Goal: Information Seeking & Learning: Check status

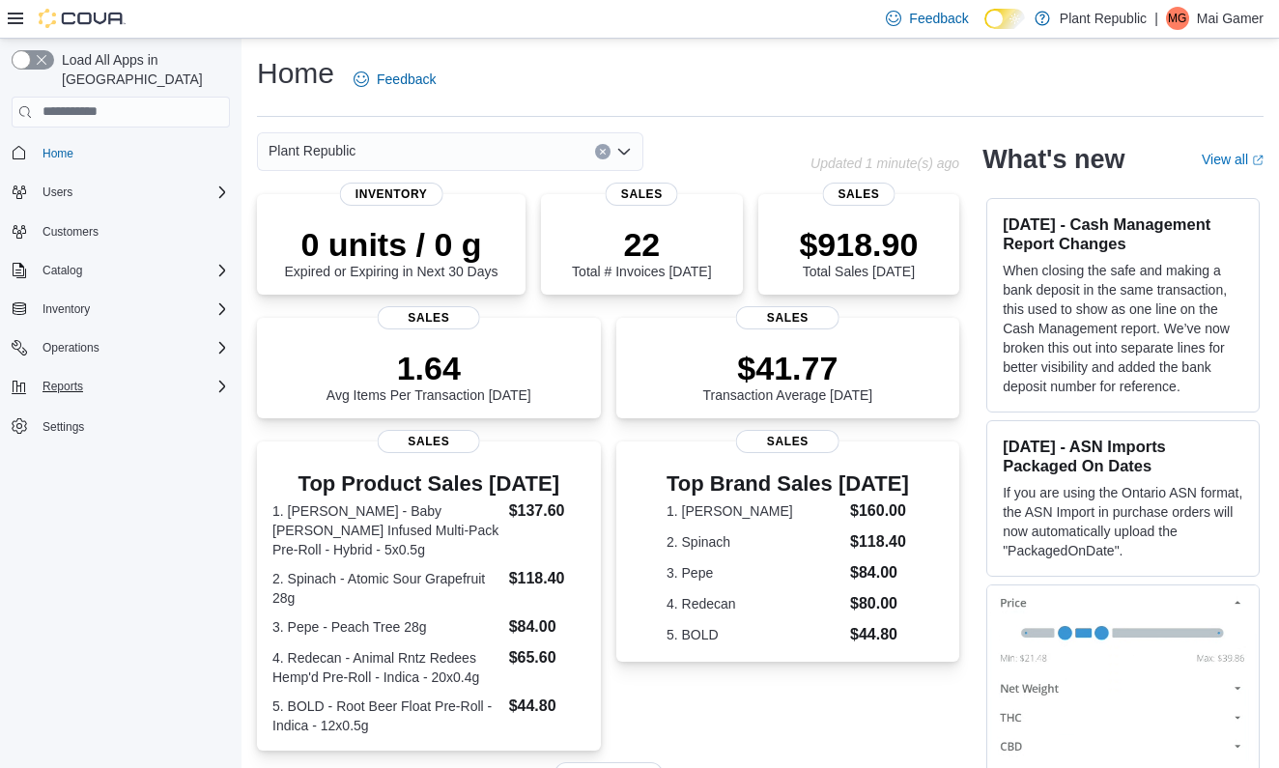
click at [119, 375] on div "Reports" at bounding box center [132, 386] width 195 height 23
click at [93, 456] on div "Reports" at bounding box center [128, 467] width 203 height 23
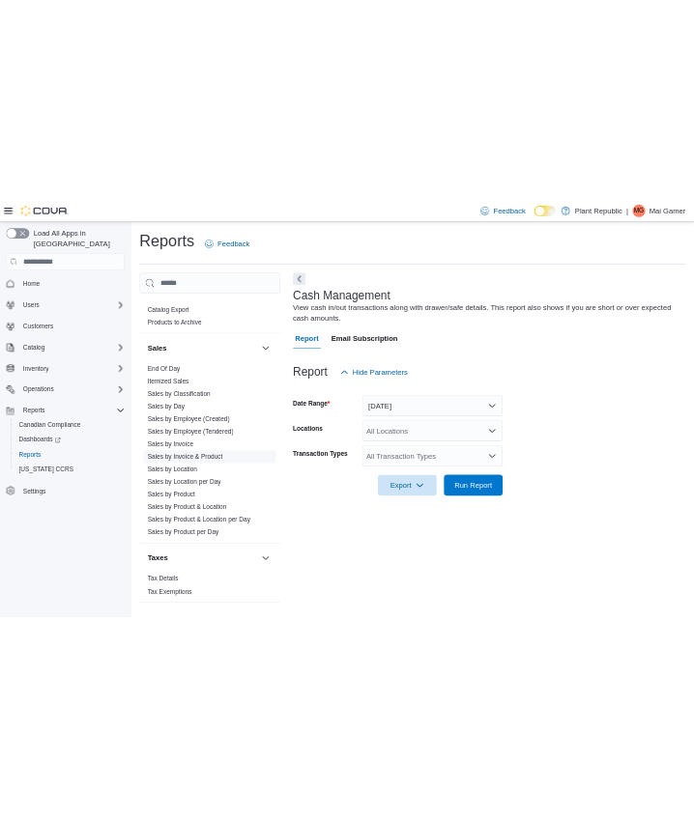
scroll to position [1512, 0]
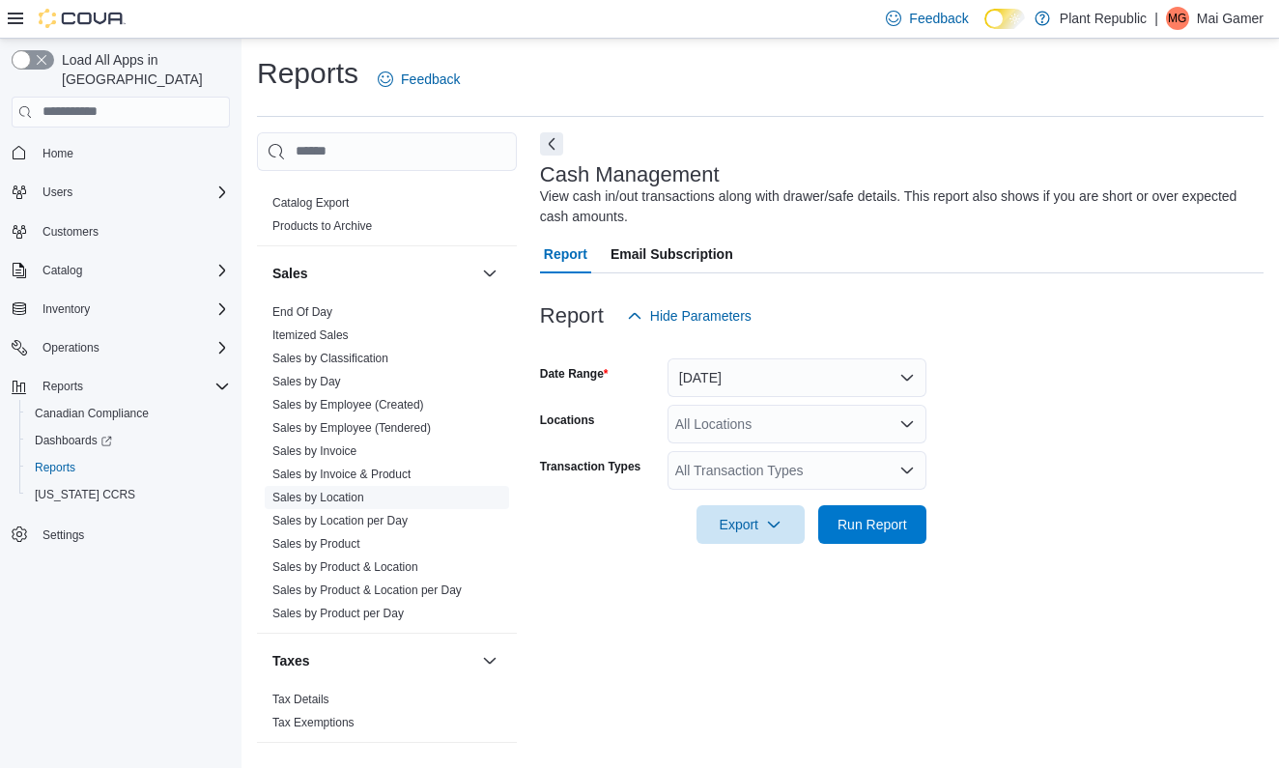
click at [355, 491] on link "Sales by Location" at bounding box center [318, 498] width 92 height 14
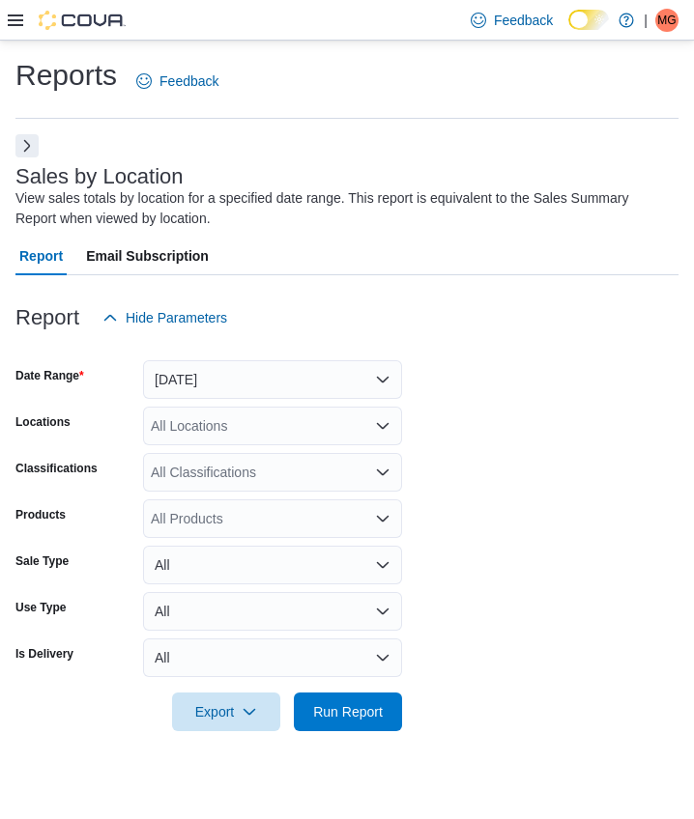
click at [302, 386] on button "Yesterday" at bounding box center [272, 379] width 259 height 39
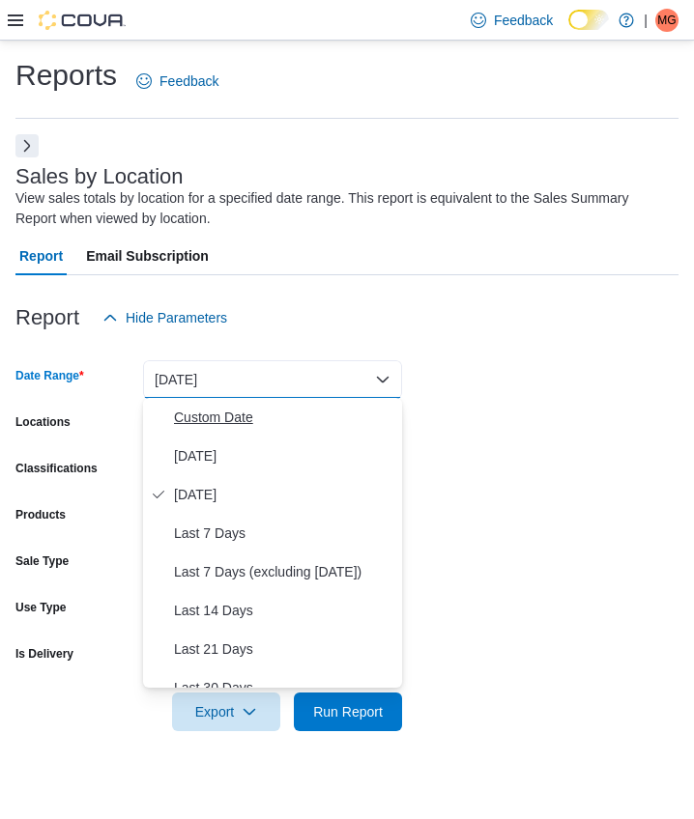
click at [301, 434] on button "Custom Date" at bounding box center [272, 417] width 259 height 39
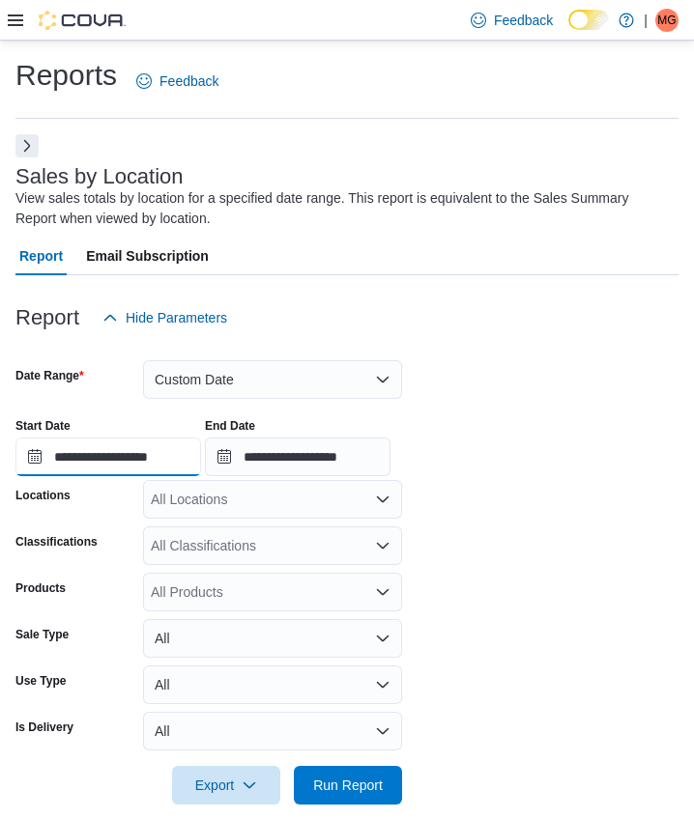
click at [167, 450] on input "**********" at bounding box center [108, 457] width 186 height 39
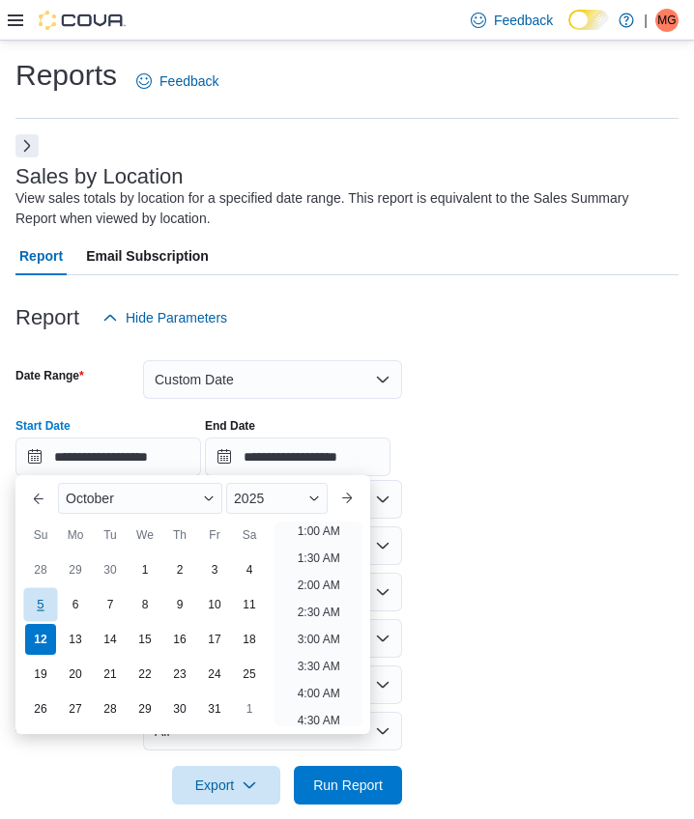
click at [42, 594] on div "5" at bounding box center [40, 605] width 34 height 34
type input "**********"
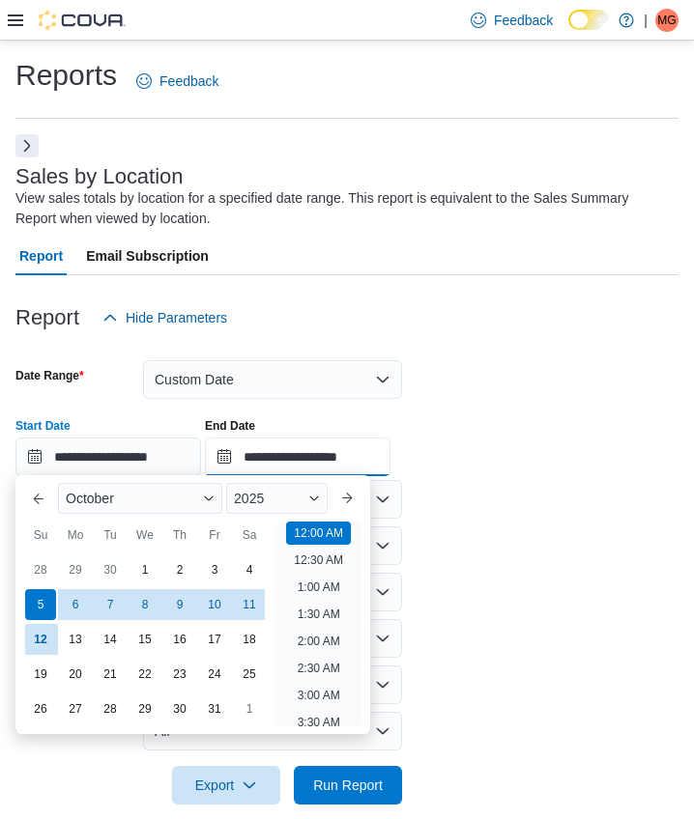
click at [361, 460] on input "**********" at bounding box center [298, 457] width 186 height 39
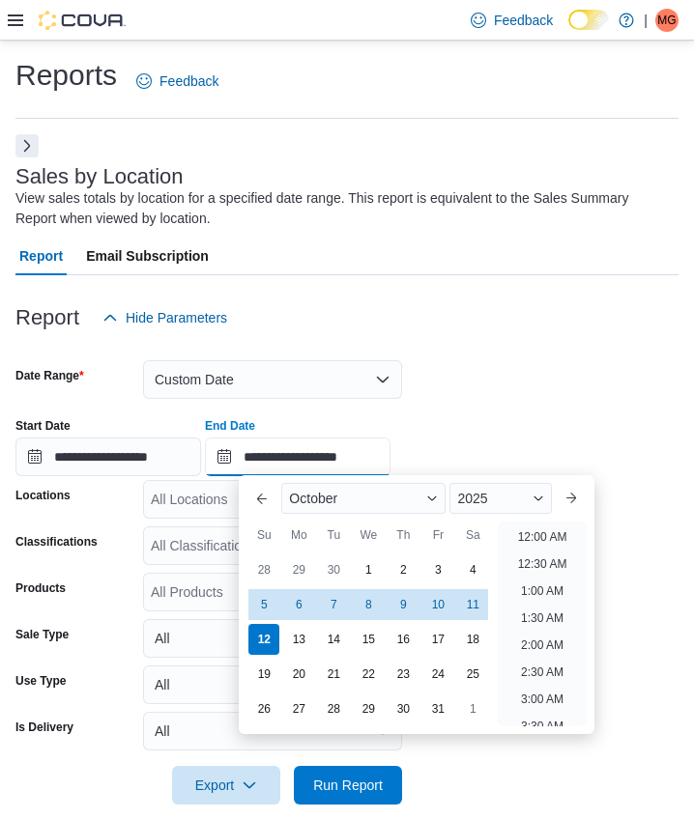
scroll to position [1098, 0]
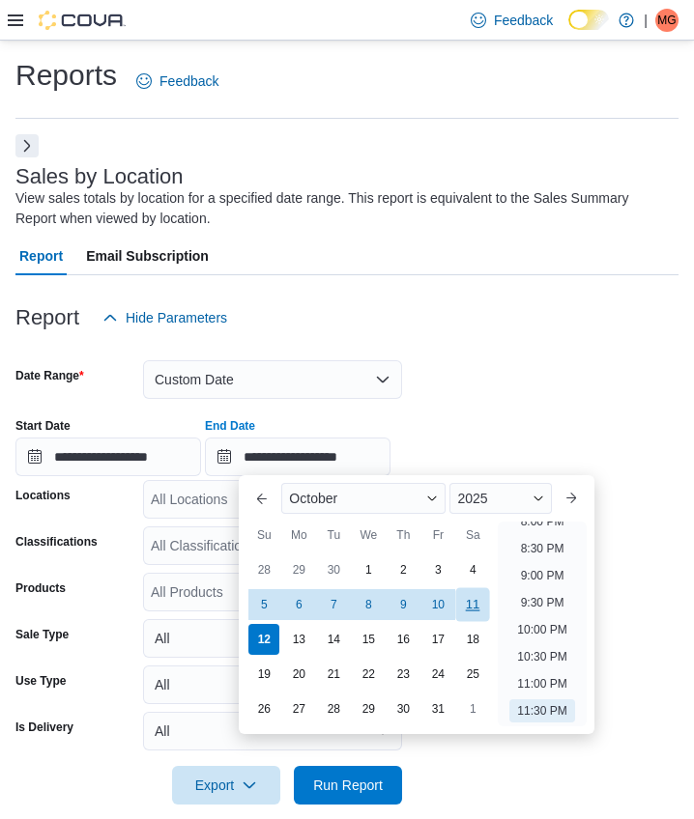
click at [484, 614] on div "11" at bounding box center [473, 605] width 34 height 34
type input "**********"
click at [197, 502] on div "All Locations" at bounding box center [272, 499] width 259 height 39
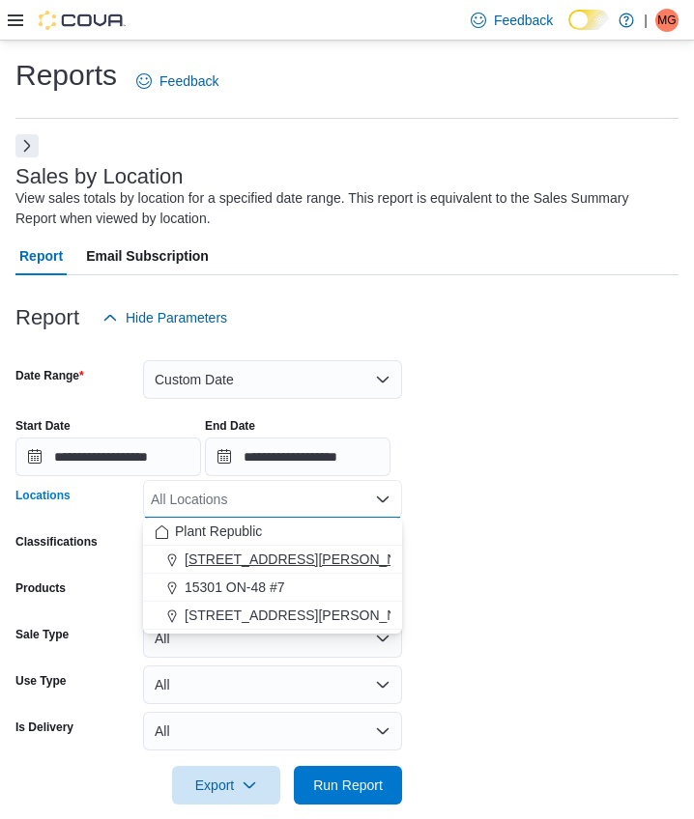
click at [214, 558] on span "1031 Pape Ave" at bounding box center [307, 559] width 245 height 19
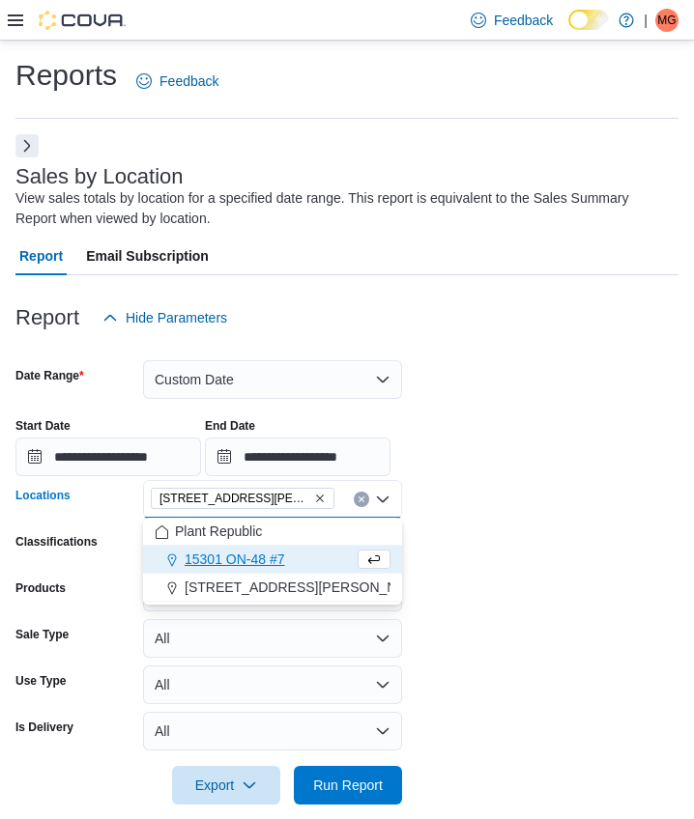
click at [473, 590] on form "**********" at bounding box center [346, 571] width 663 height 468
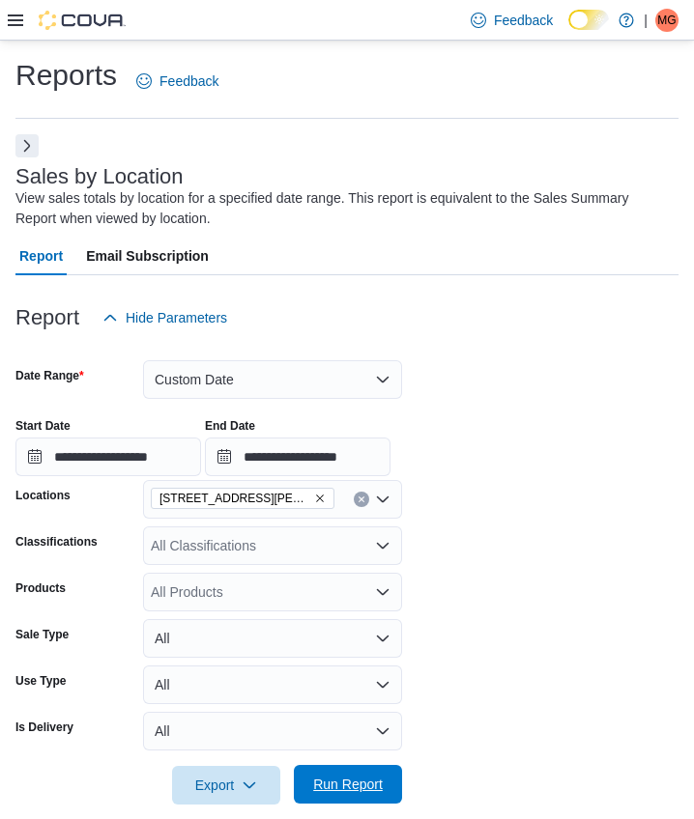
click at [372, 767] on span "Run Report" at bounding box center [348, 784] width 70 height 19
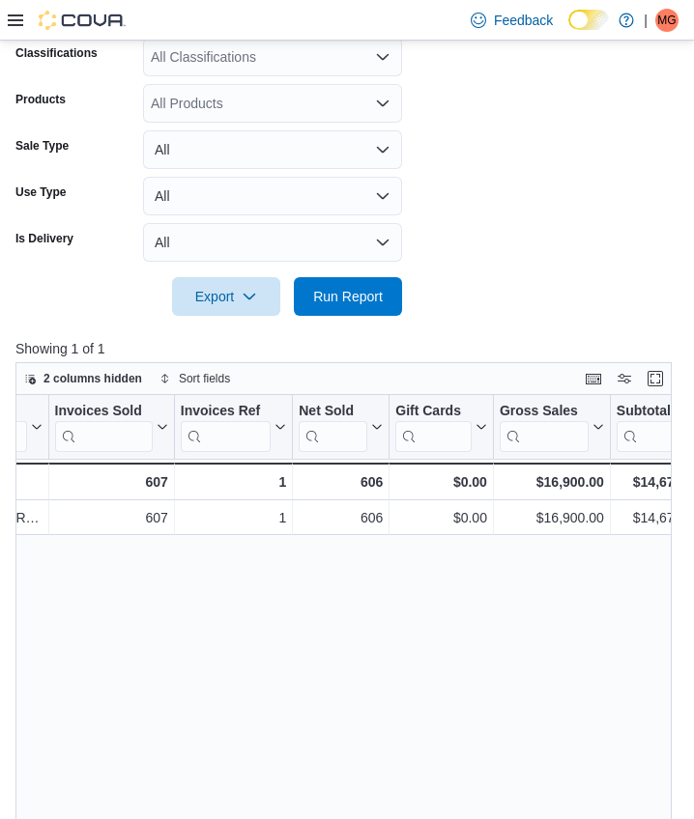
scroll to position [0, 103]
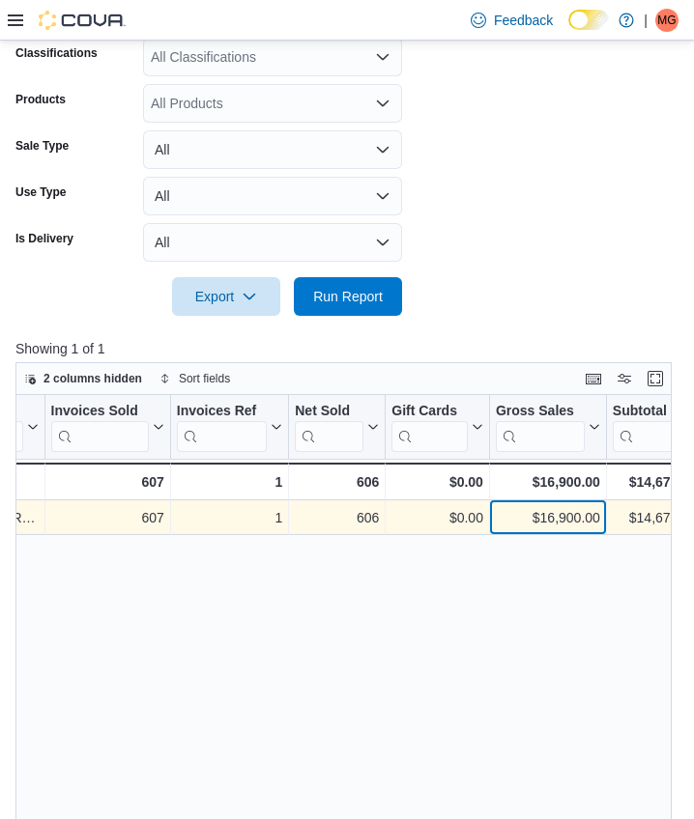
click at [575, 525] on div "$16,900.00" at bounding box center [548, 518] width 104 height 23
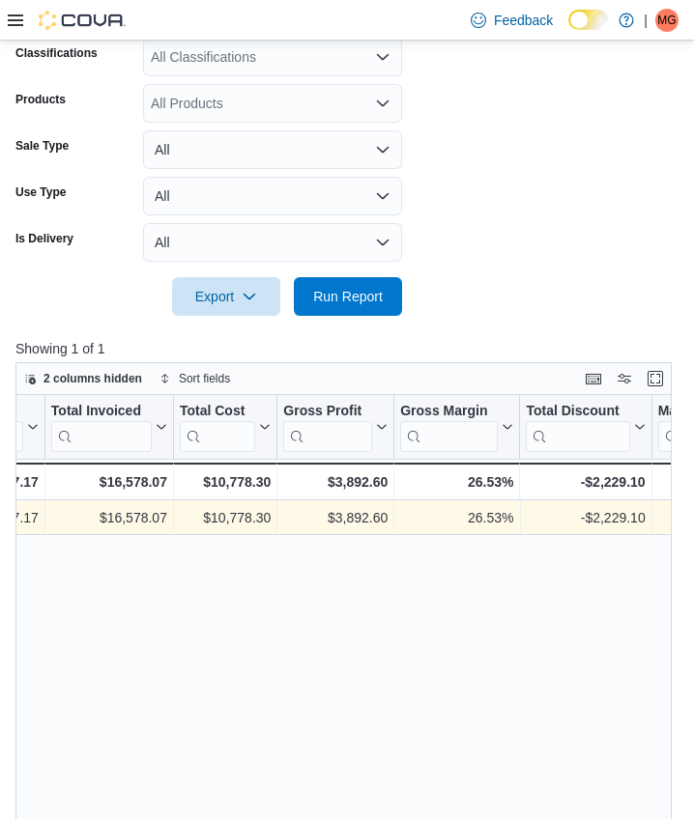
scroll to position [490, 0]
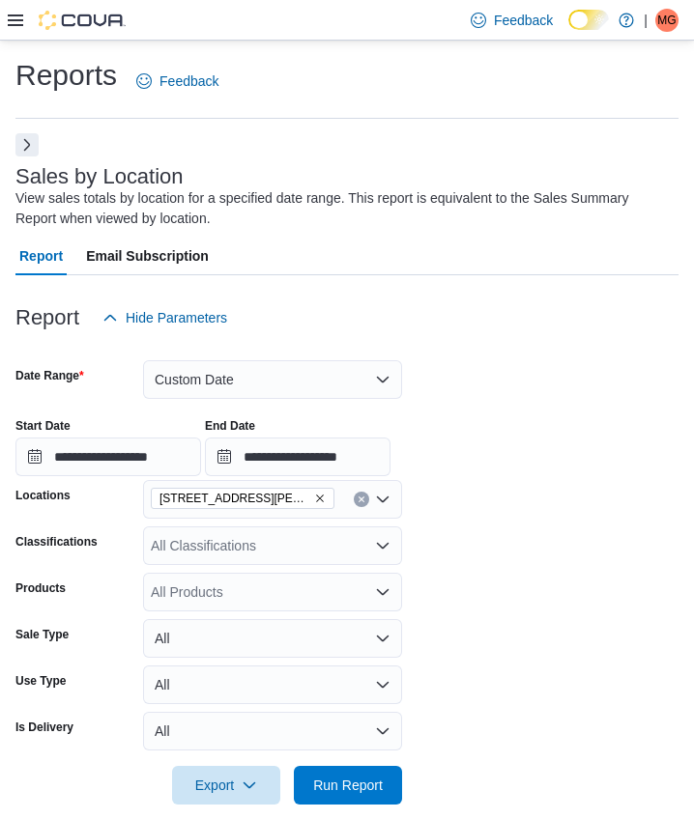
click at [27, 145] on button "Next" at bounding box center [26, 144] width 23 height 23
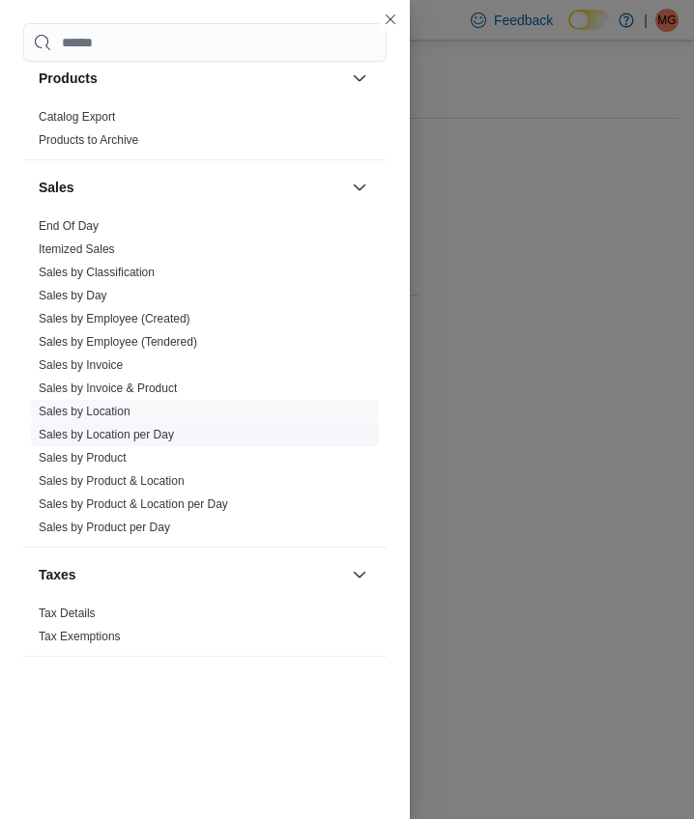
scroll to position [1474, 0]
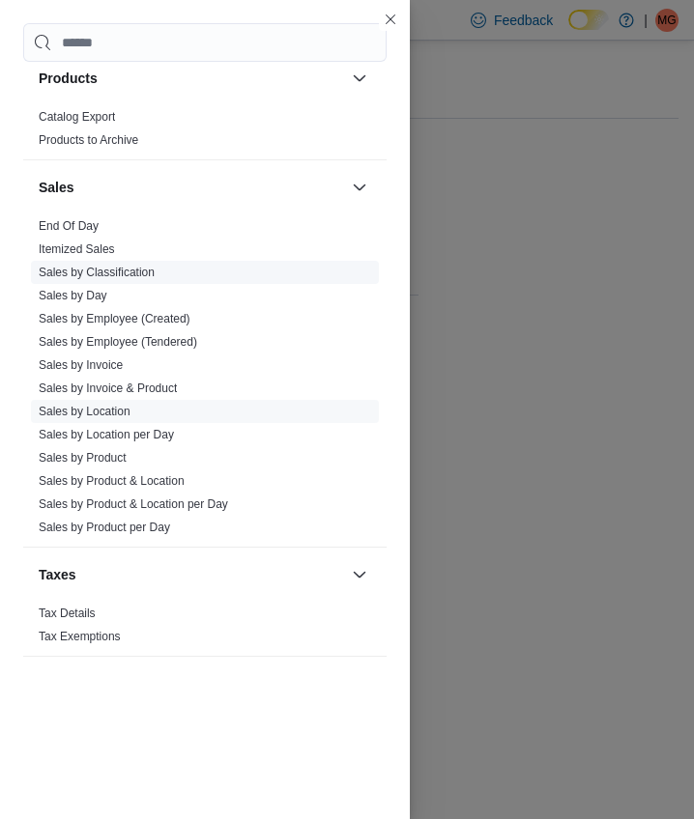
click at [134, 272] on link "Sales by Classification" at bounding box center [97, 273] width 116 height 14
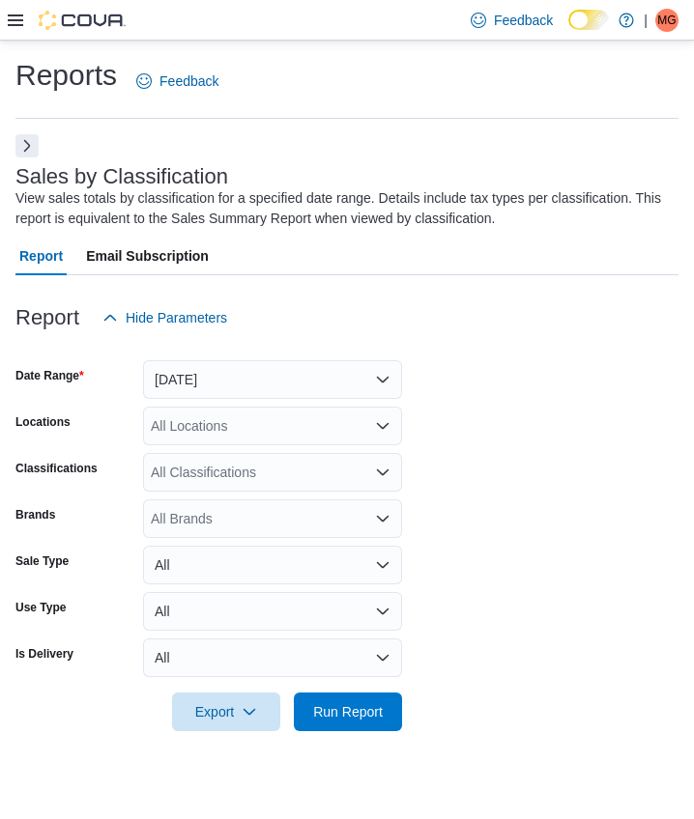
click at [270, 368] on button "Yesterday" at bounding box center [272, 379] width 259 height 39
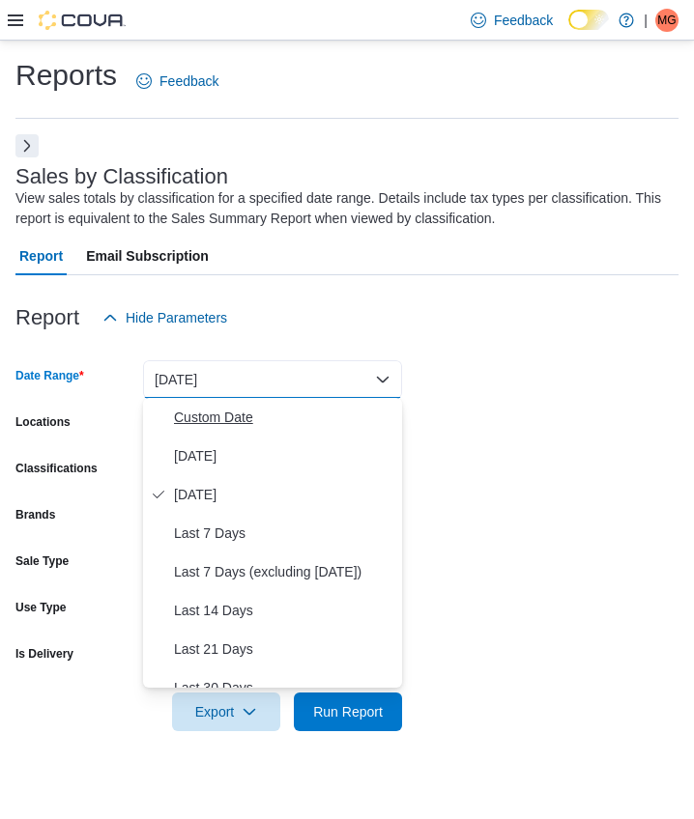
click at [252, 416] on span "Custom Date" at bounding box center [284, 417] width 220 height 23
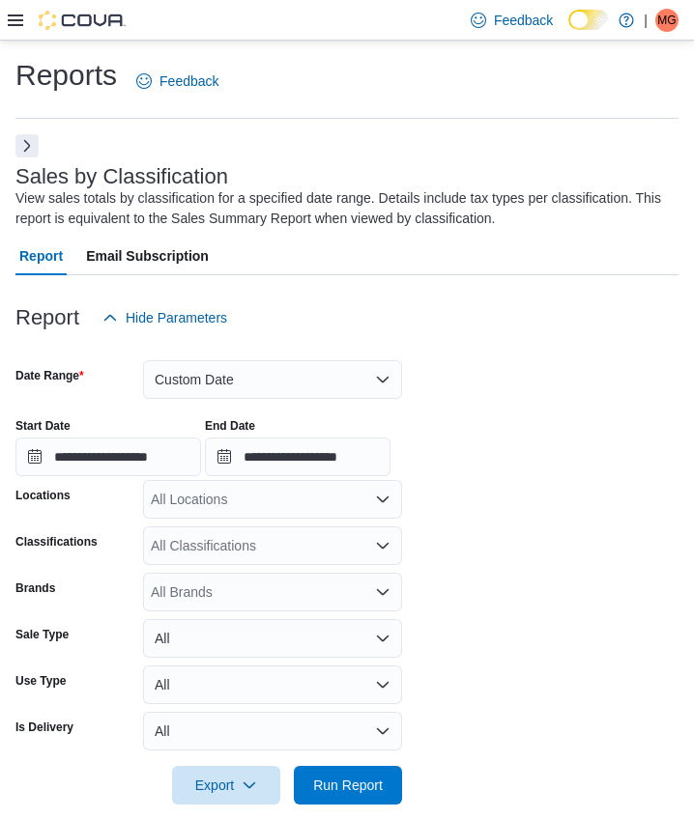
click at [153, 435] on div "**********" at bounding box center [108, 447] width 186 height 58
click at [144, 454] on input "**********" at bounding box center [108, 457] width 186 height 39
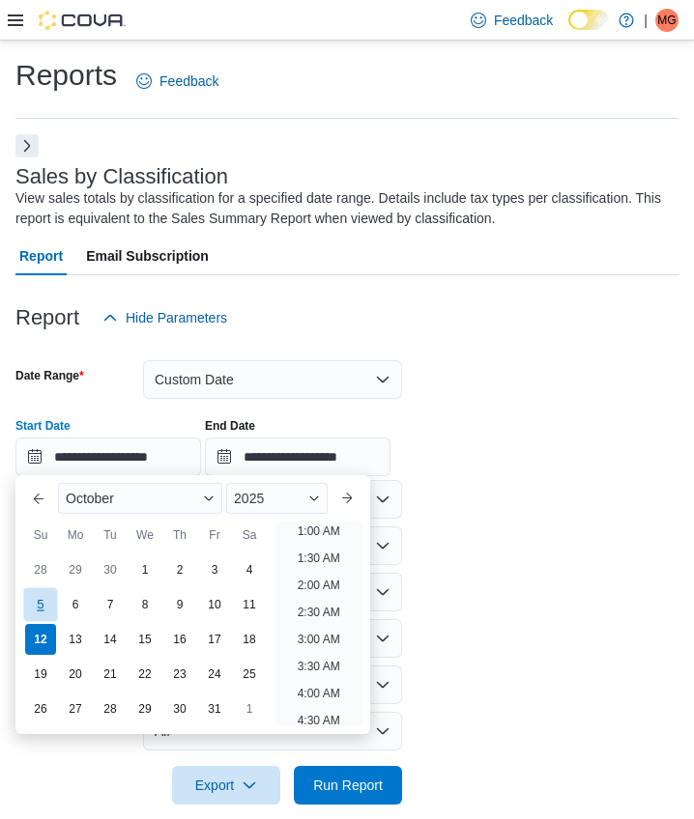
click at [37, 601] on div "5" at bounding box center [40, 605] width 34 height 34
type input "**********"
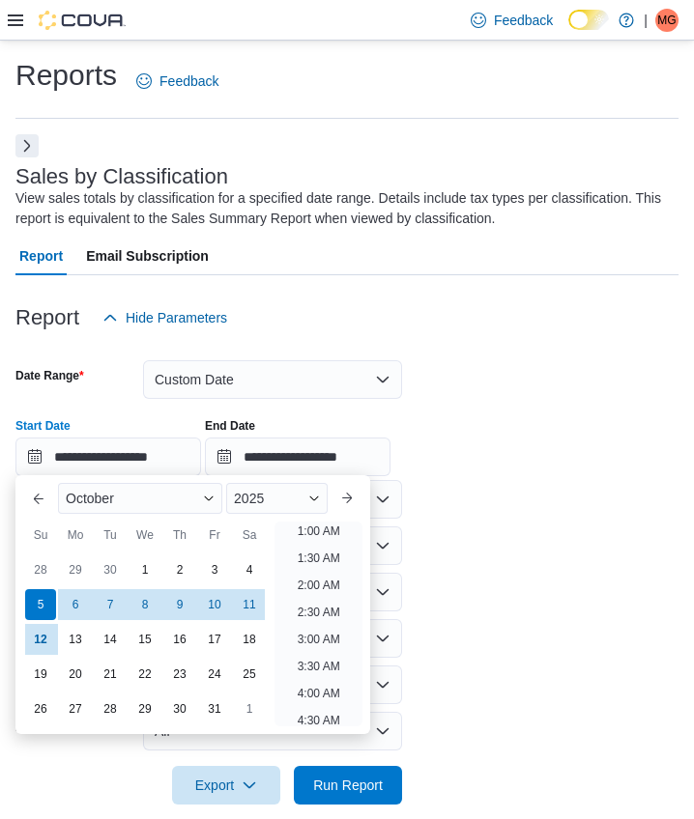
scroll to position [4, 0]
click at [320, 463] on input "**********" at bounding box center [298, 457] width 186 height 39
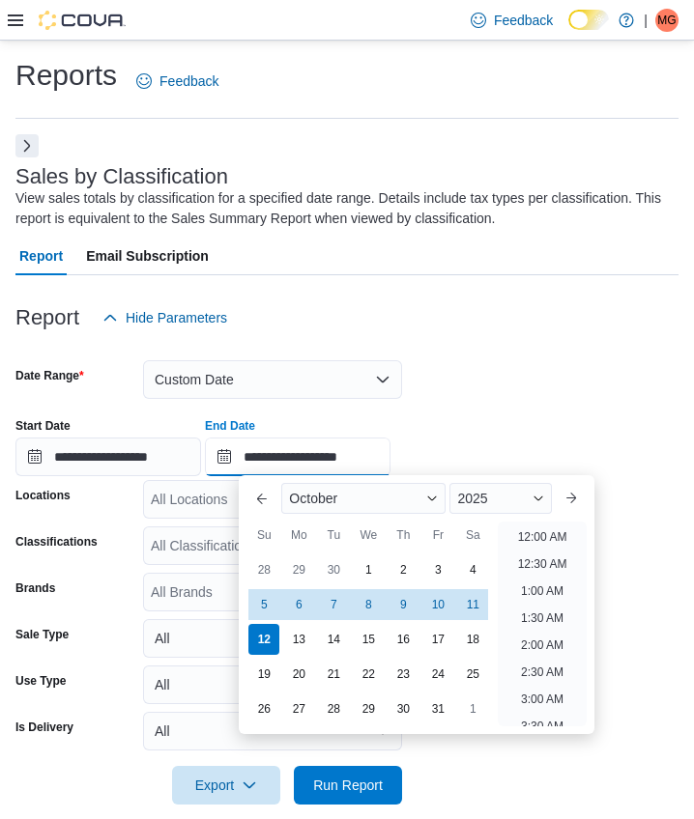
scroll to position [1098, 0]
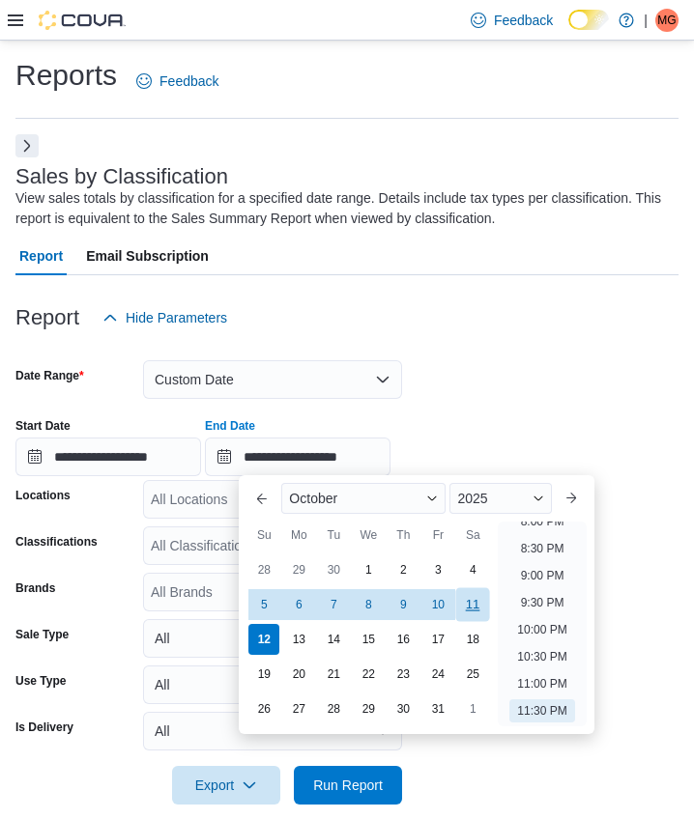
click at [483, 608] on div "11" at bounding box center [473, 605] width 34 height 34
type input "**********"
click at [233, 515] on div "All Locations" at bounding box center [272, 499] width 259 height 39
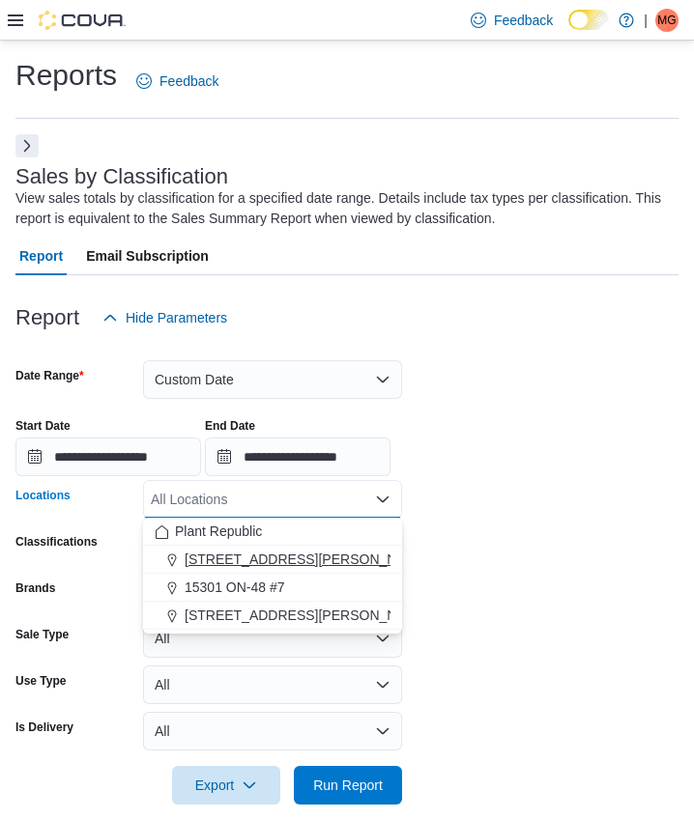
click at [231, 557] on span "1031 Pape Ave" at bounding box center [307, 559] width 245 height 19
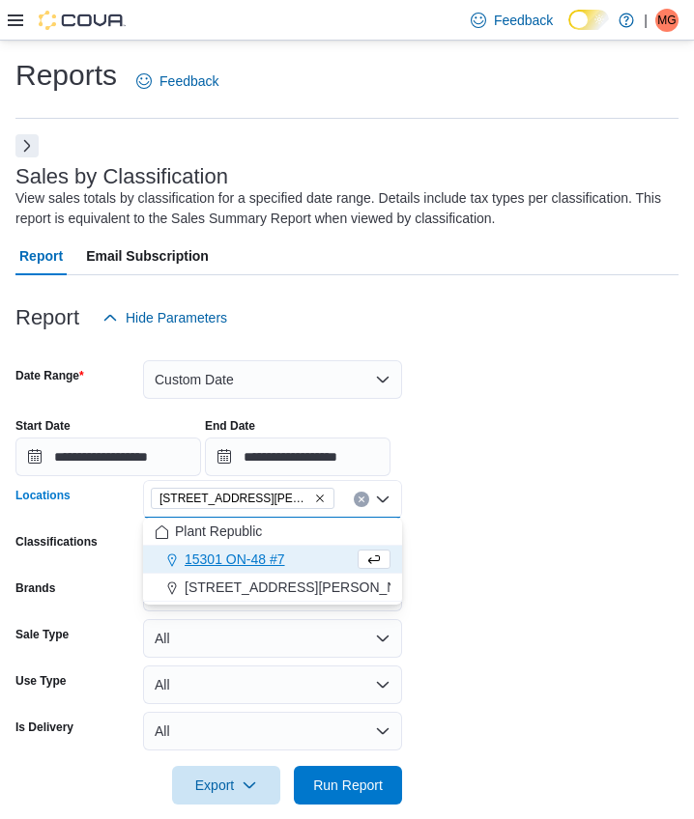
click at [467, 572] on form "**********" at bounding box center [346, 571] width 663 height 468
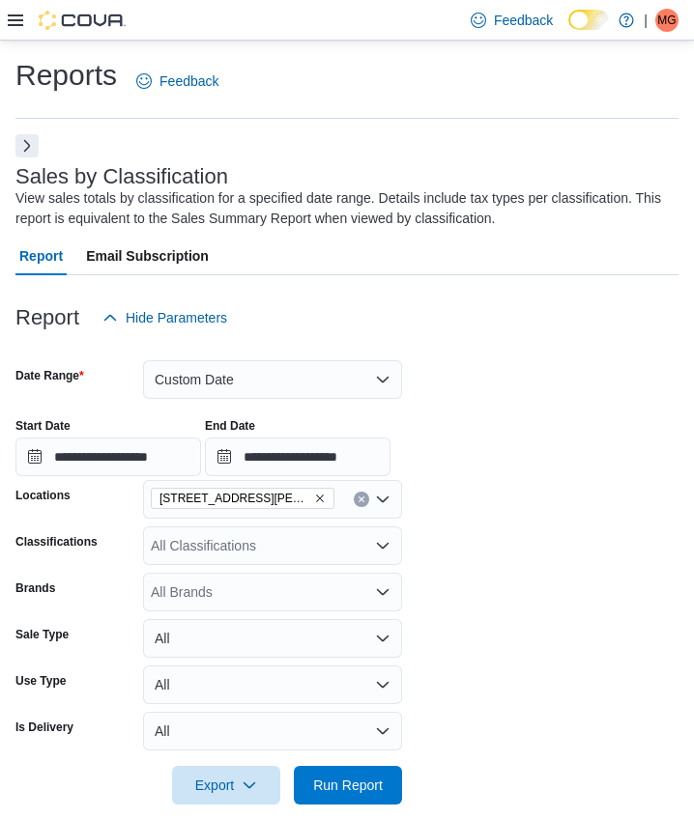
click at [302, 546] on div "All Classifications" at bounding box center [272, 546] width 259 height 39
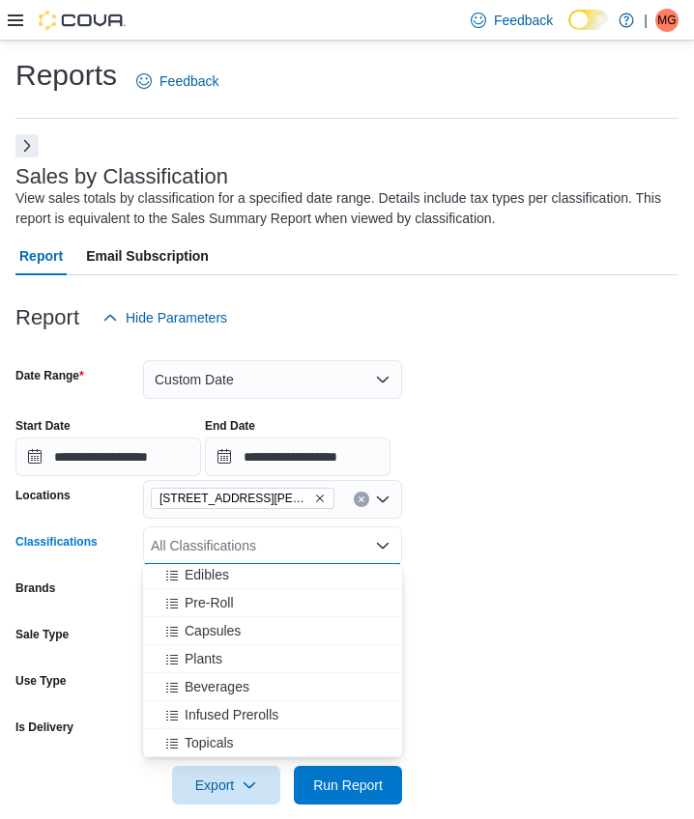
scroll to position [0, 0]
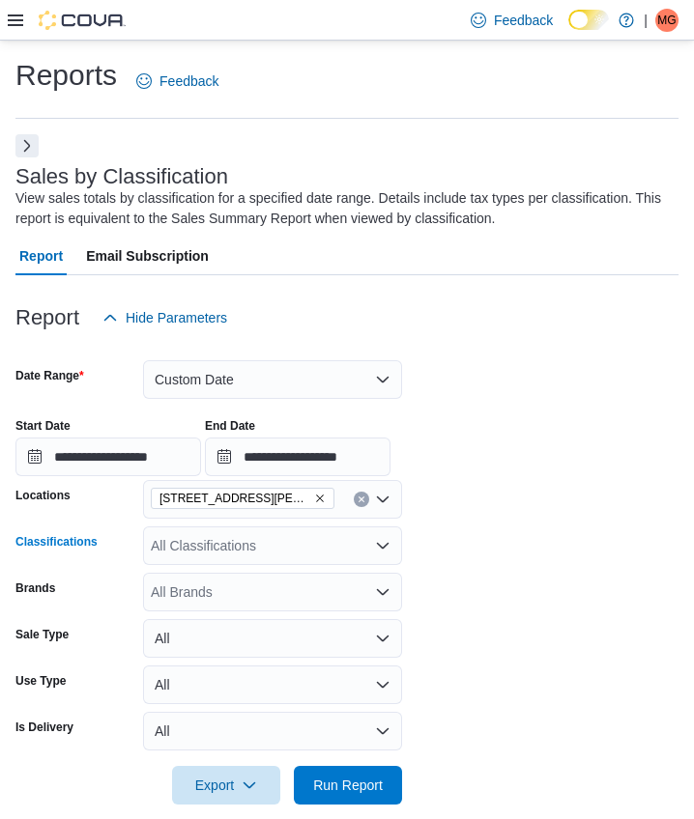
click at [316, 546] on div "All Classifications" at bounding box center [272, 546] width 259 height 39
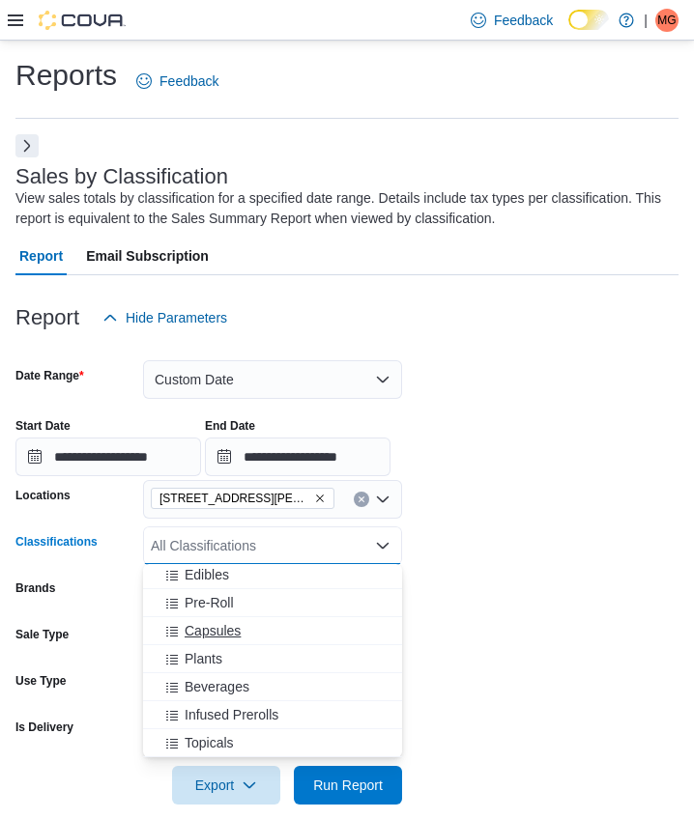
click at [304, 618] on button "Capsules" at bounding box center [272, 631] width 259 height 28
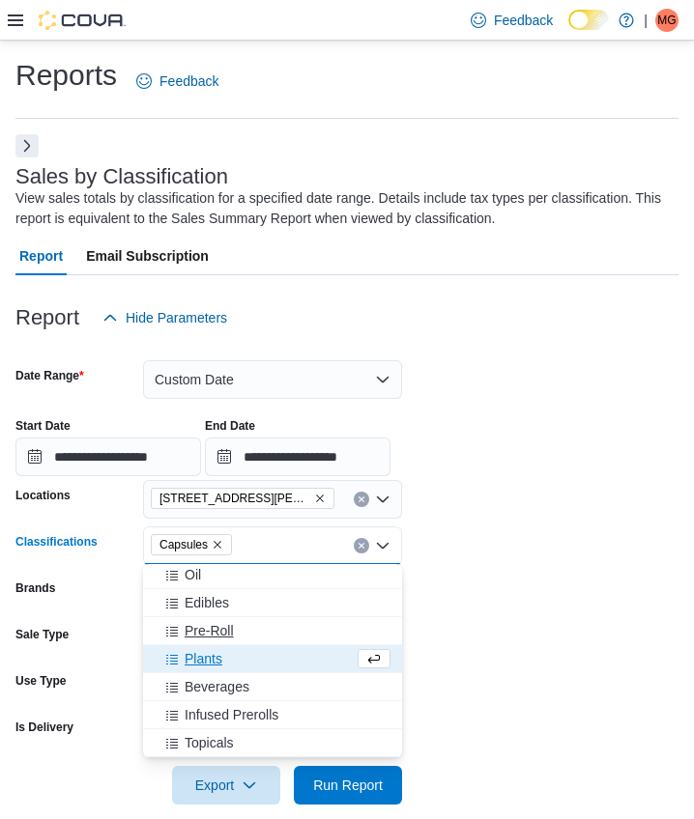
click at [298, 641] on div "Pre-Roll" at bounding box center [273, 630] width 236 height 19
click at [298, 641] on div "Edibles" at bounding box center [273, 630] width 236 height 19
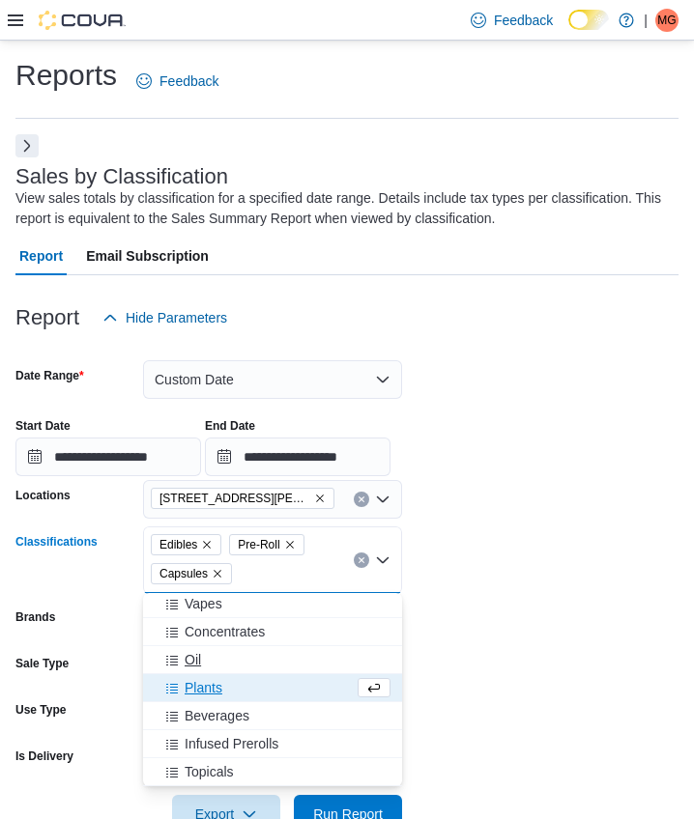
click at [297, 649] on button "Oil" at bounding box center [272, 660] width 259 height 28
click at [297, 650] on div "Concentrates" at bounding box center [273, 659] width 236 height 19
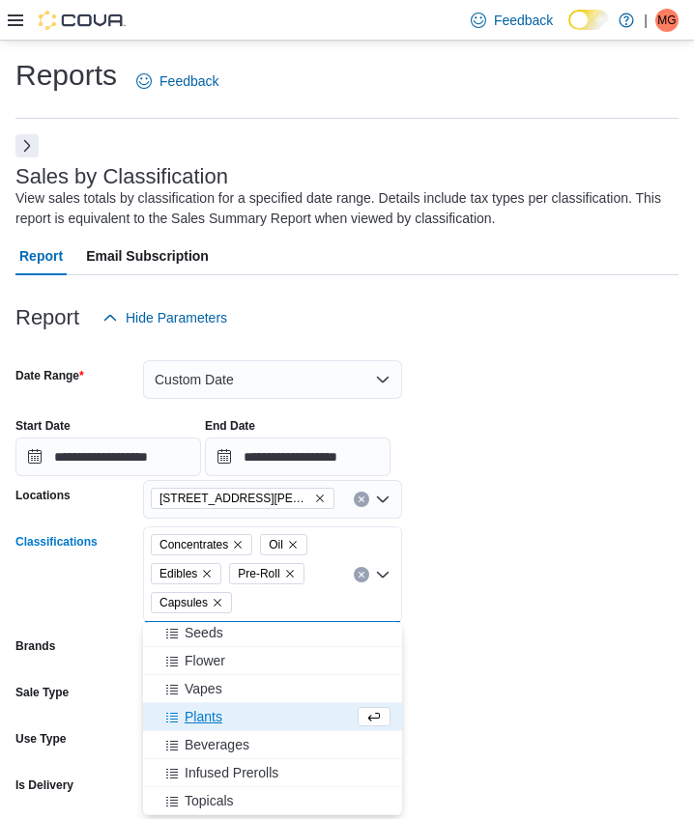
scroll to position [956, 0]
click at [272, 767] on span "Infused Prerolls" at bounding box center [232, 772] width 94 height 19
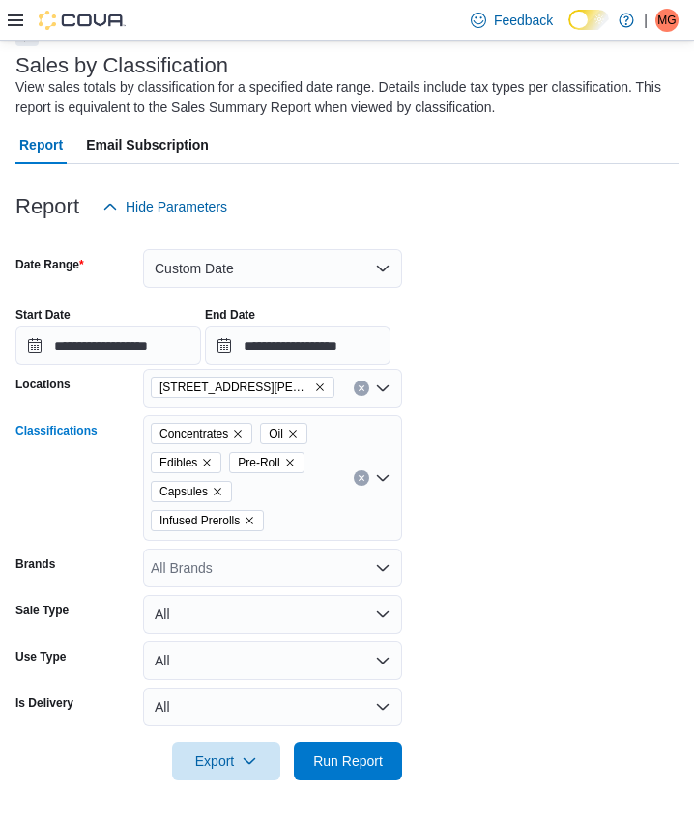
scroll to position [110, 0]
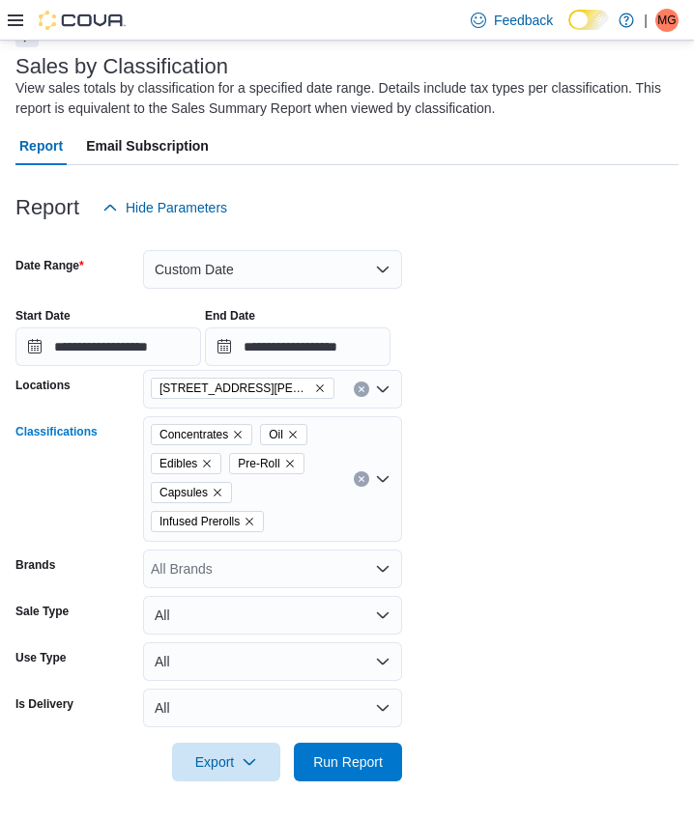
click at [336, 495] on div "Concentrates Oil Edibles Pre-Roll Capsules Infused Prerolls Combo box. Selected…" at bounding box center [272, 479] width 259 height 126
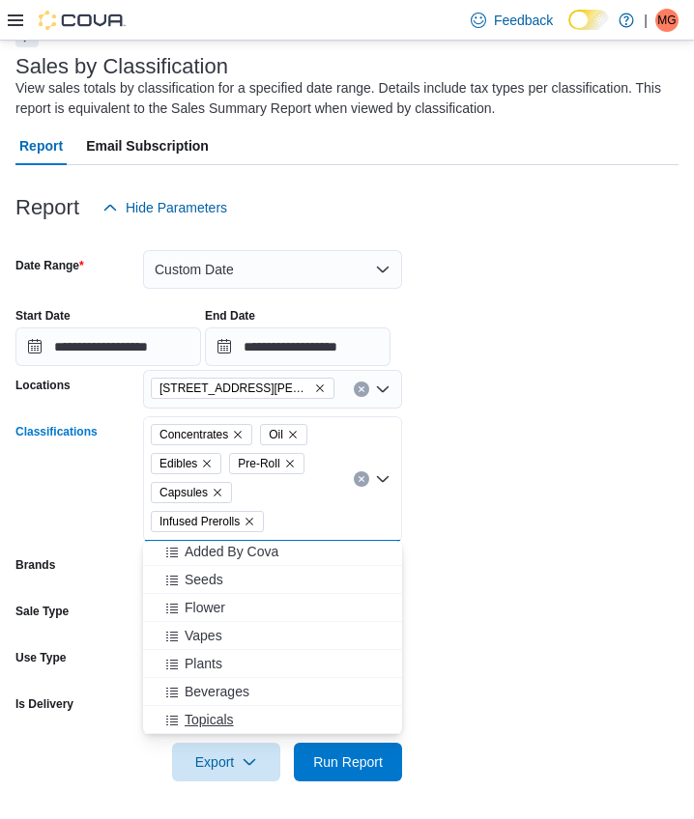
click at [232, 724] on span "Topicals" at bounding box center [209, 719] width 49 height 19
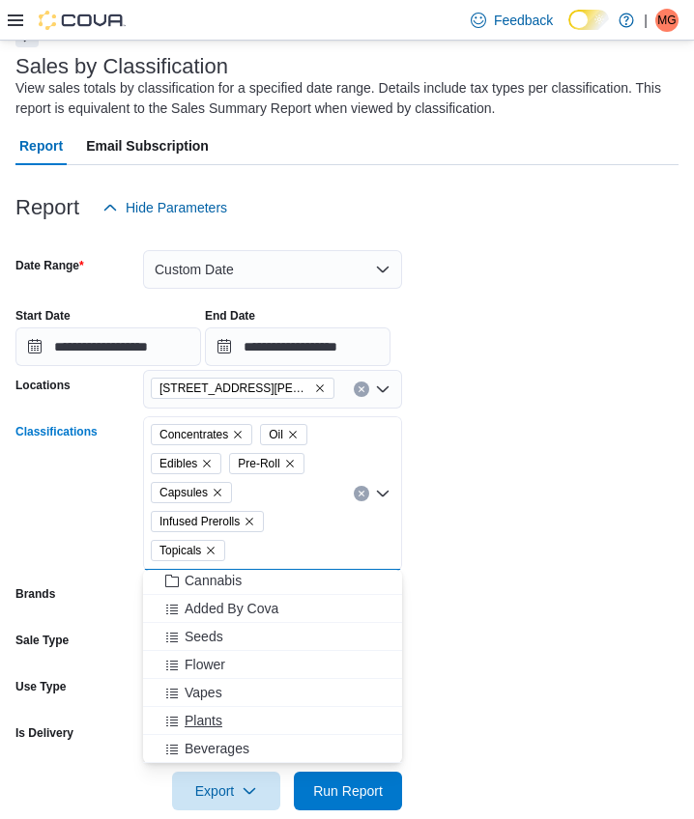
click at [228, 733] on button "Plants" at bounding box center [272, 721] width 259 height 28
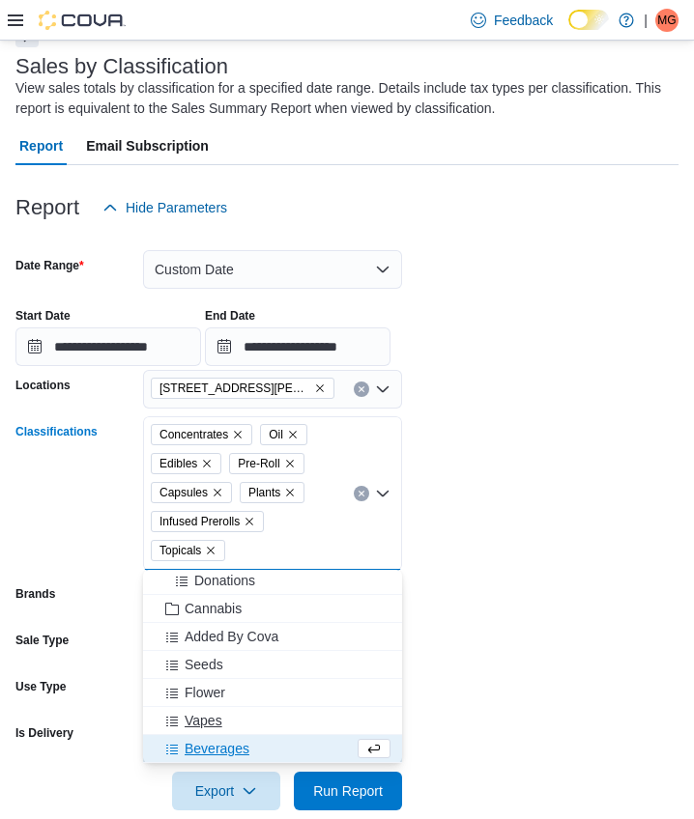
click at [228, 733] on button "Vapes" at bounding box center [272, 721] width 259 height 28
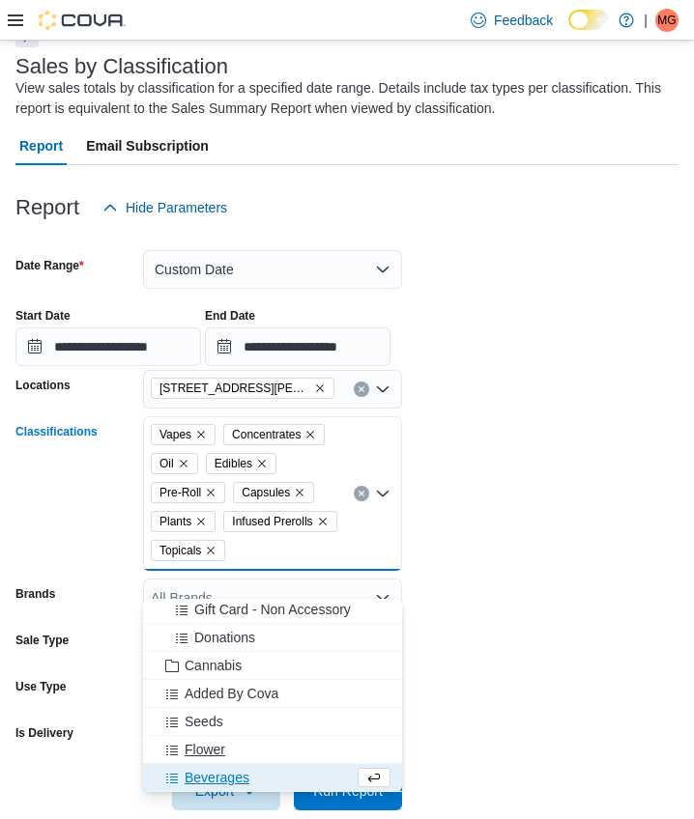
click at [223, 761] on button "Flower" at bounding box center [272, 750] width 259 height 28
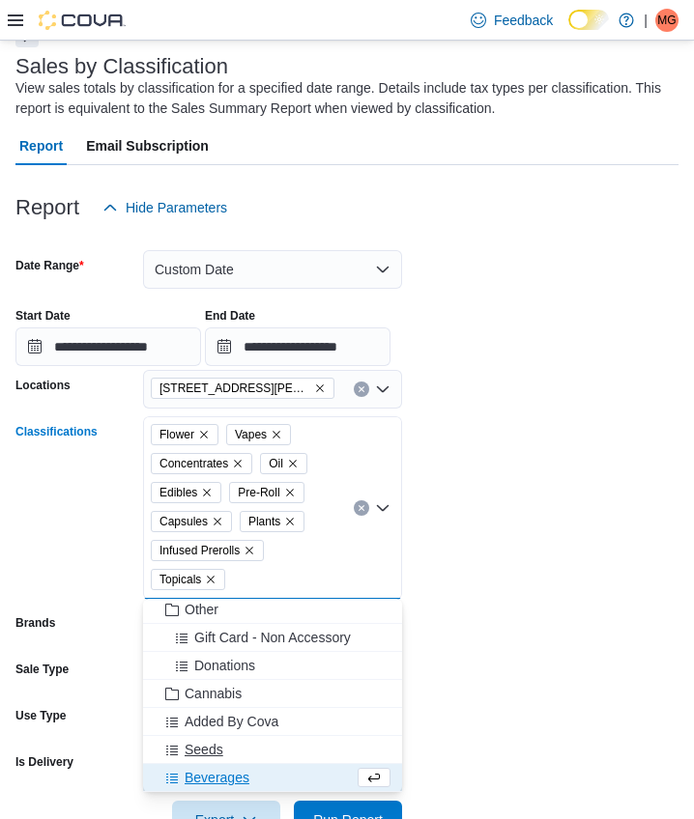
click at [223, 761] on button "Seeds" at bounding box center [272, 750] width 259 height 28
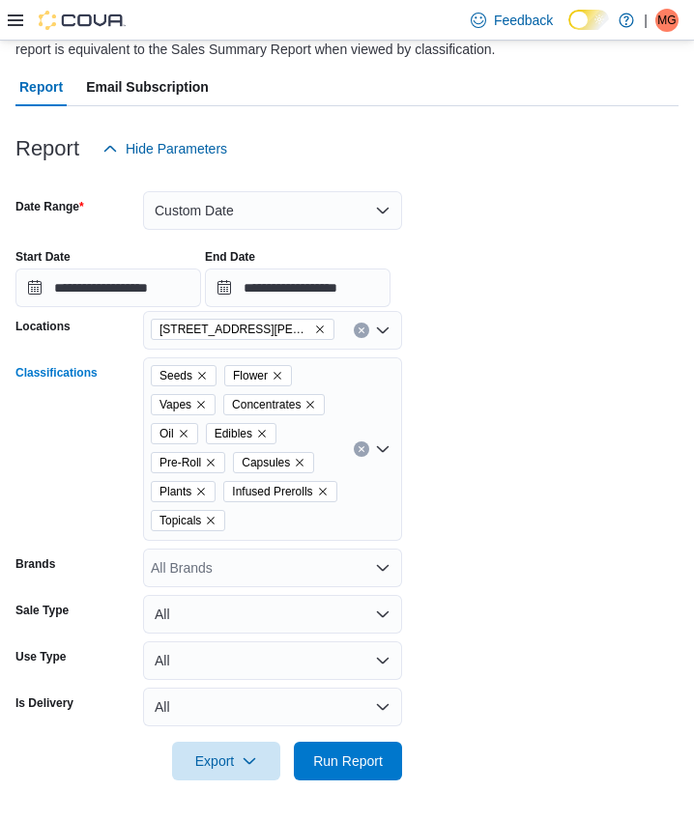
scroll to position [197, 0]
click at [358, 494] on div "Seeds Flower Vapes Concentrates Oil Edibles Pre-Roll Capsules Plants Infused Pr…" at bounding box center [272, 450] width 259 height 184
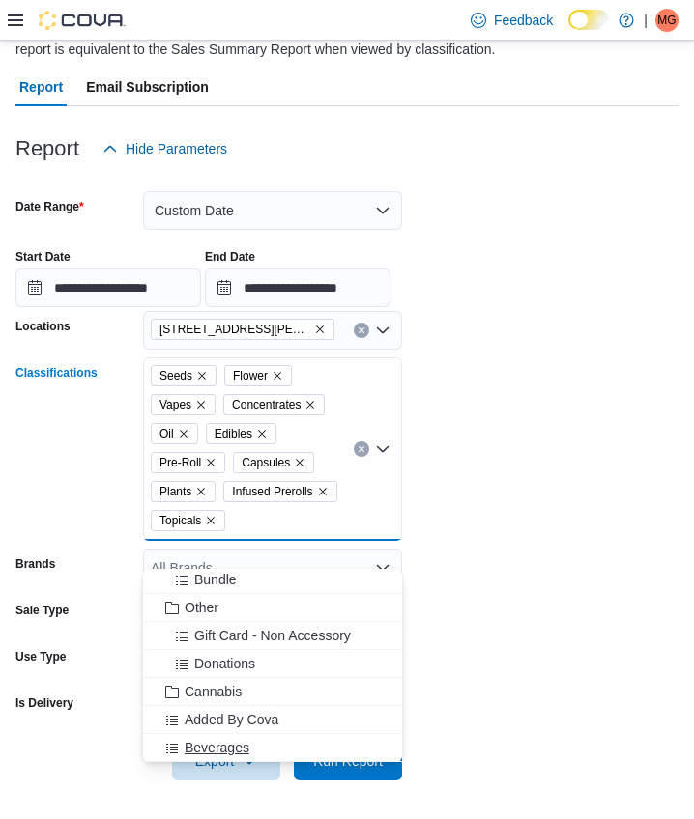
click at [234, 738] on span "Beverages" at bounding box center [217, 747] width 65 height 19
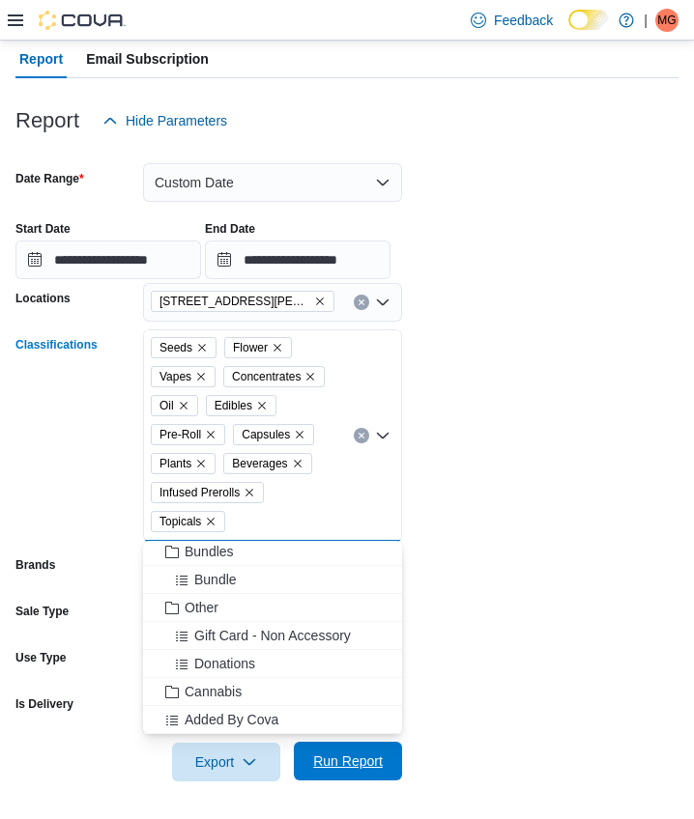
click at [334, 767] on span "Run Report" at bounding box center [348, 761] width 70 height 19
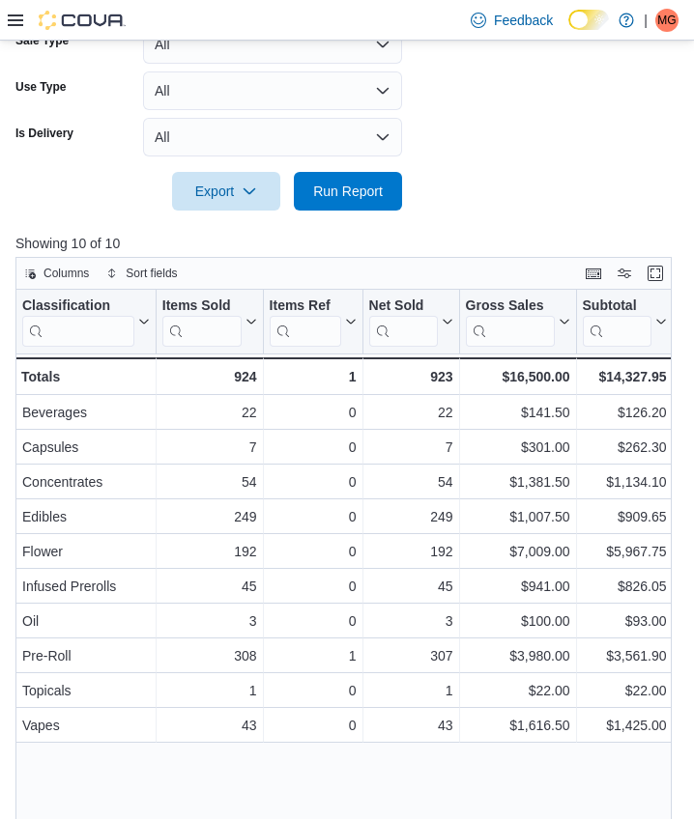
scroll to position [771, 0]
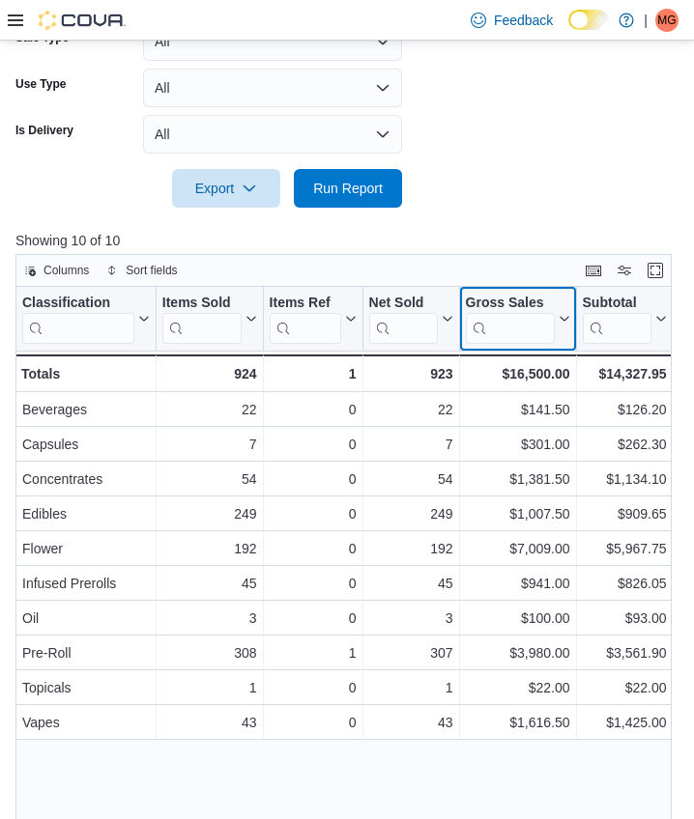
click at [559, 322] on icon at bounding box center [562, 319] width 15 height 12
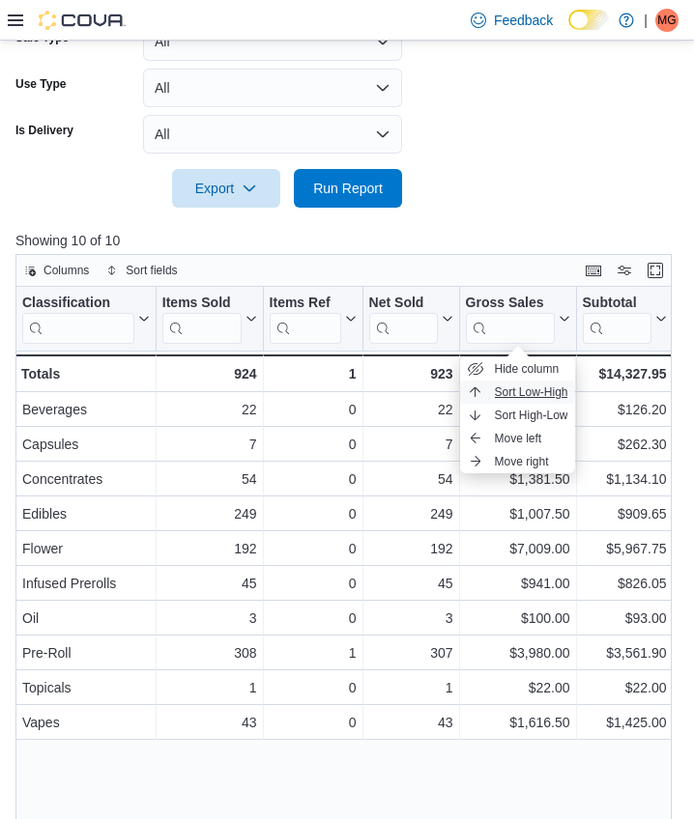
click at [546, 398] on span "Sort Low-High" at bounding box center [531, 392] width 73 height 15
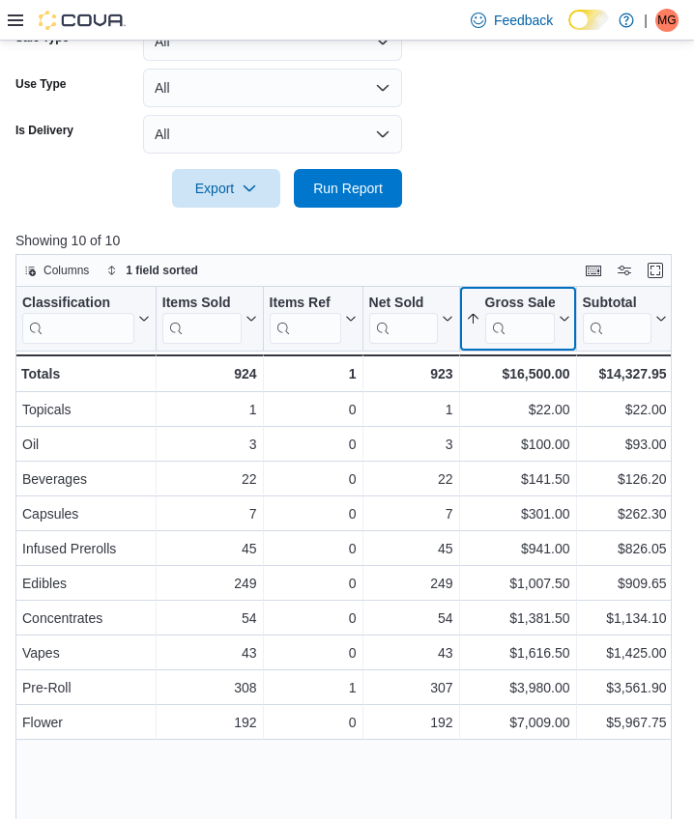
click at [563, 314] on icon at bounding box center [562, 319] width 15 height 12
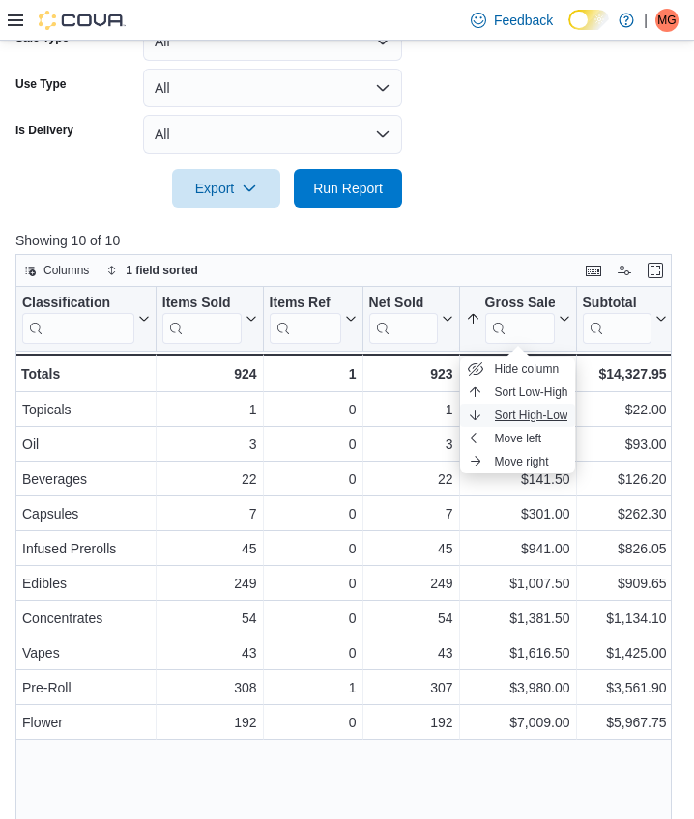
click at [527, 414] on span "Sort High-Low" at bounding box center [531, 415] width 73 height 15
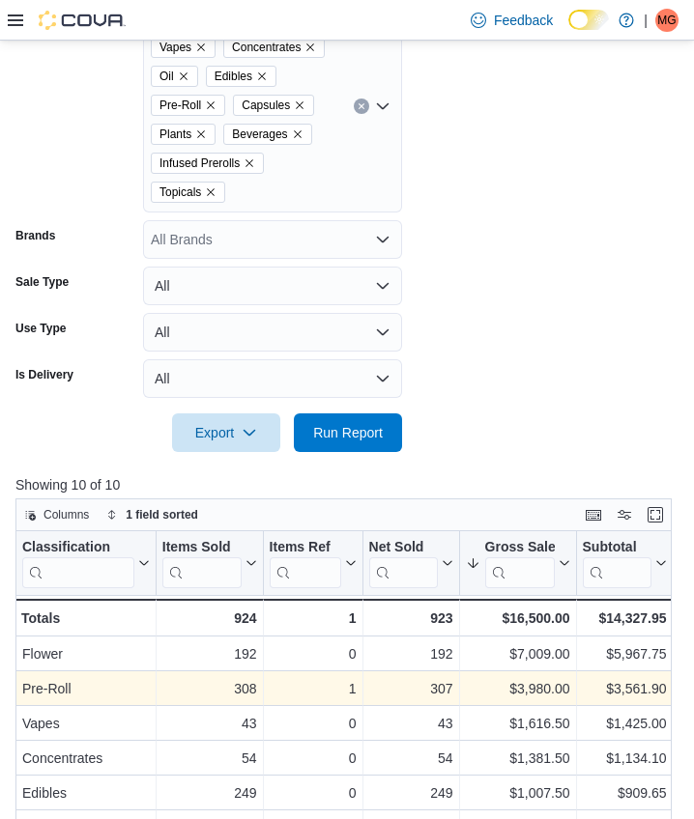
scroll to position [517, 0]
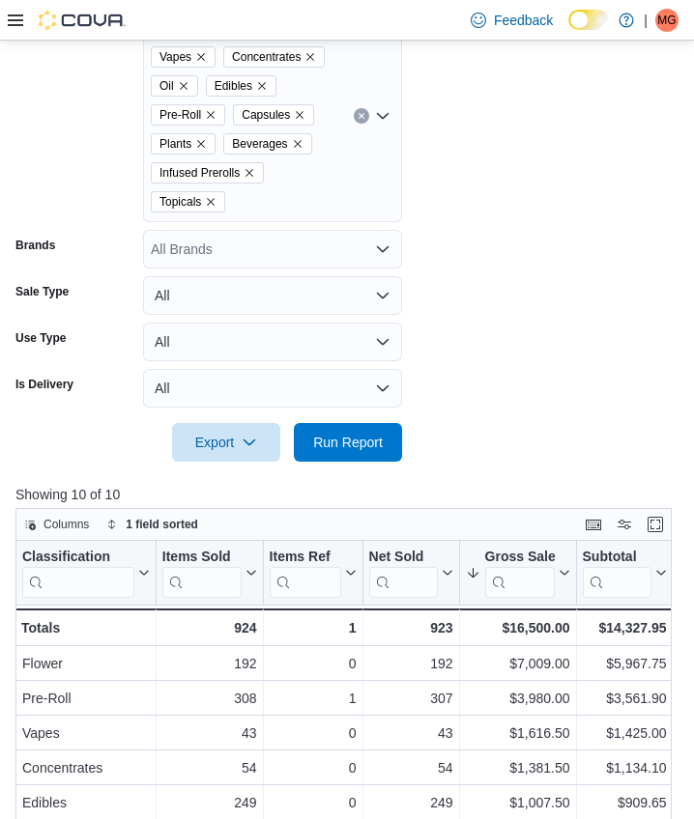
click at [361, 116] on icon "Clear input" at bounding box center [360, 116] width 5 height 5
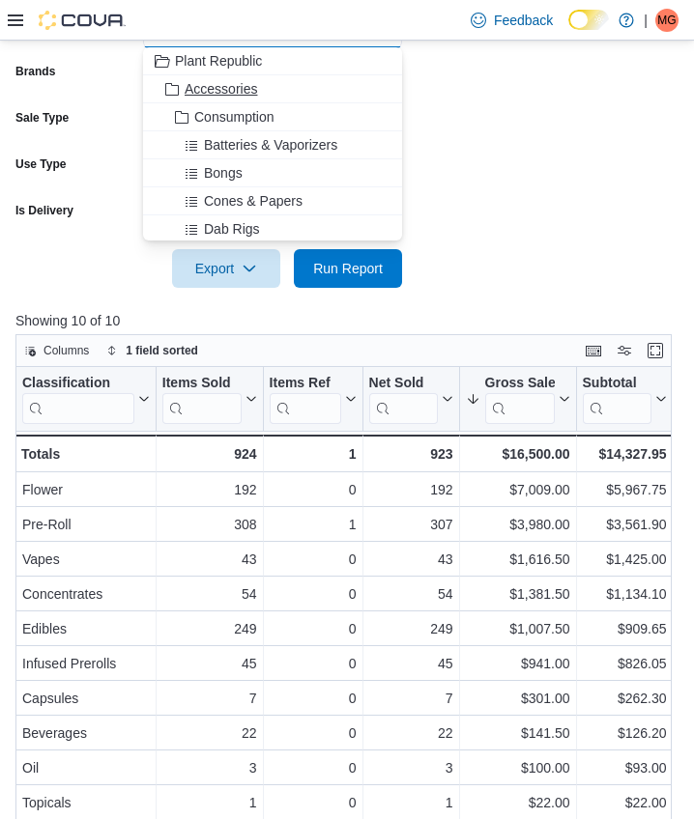
click at [347, 88] on div "Accessories" at bounding box center [273, 88] width 236 height 19
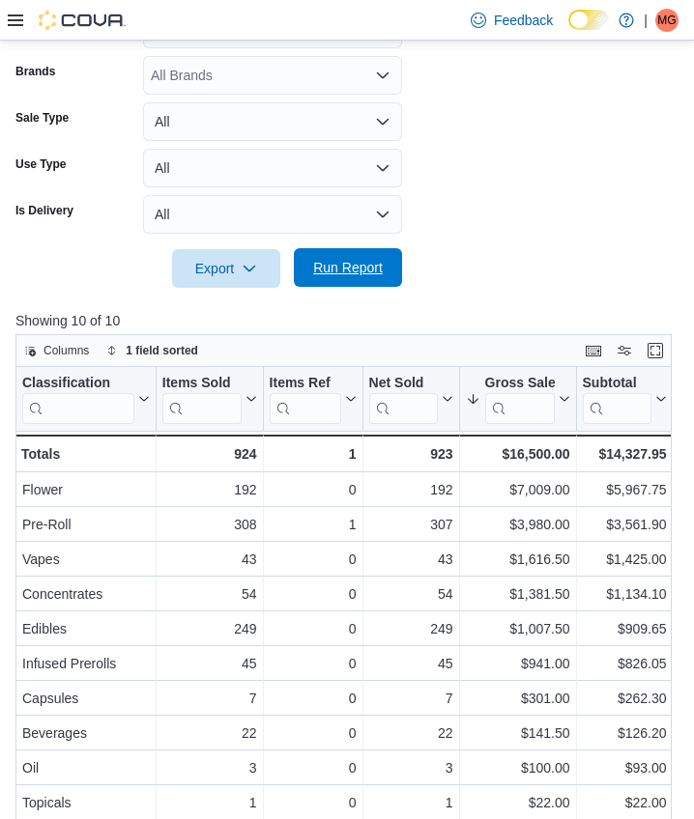
click at [367, 275] on span "Run Report" at bounding box center [348, 267] width 70 height 19
